Goal: Information Seeking & Learning: Learn about a topic

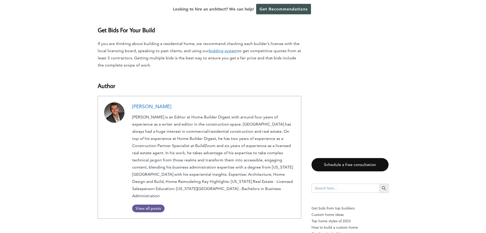
scroll to position [5135, 0]
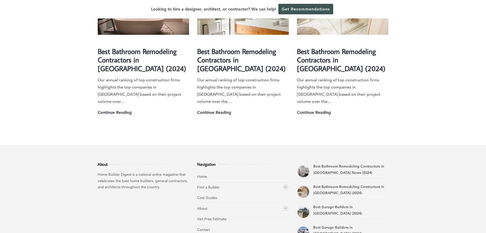
scroll to position [1428, 0]
